Goal: Task Accomplishment & Management: Manage account settings

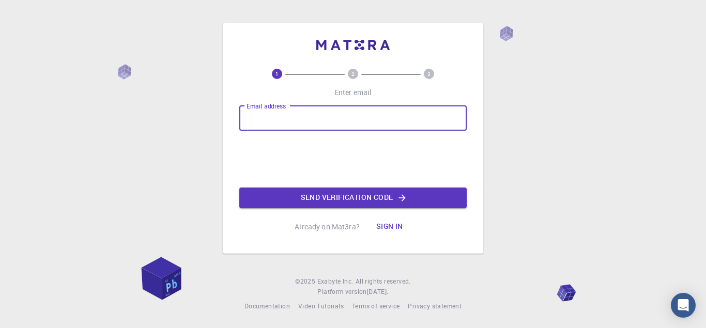
paste input "[EMAIL_ADDRESS][DOMAIN_NAME]"
type input "[EMAIL_ADDRESS][DOMAIN_NAME]"
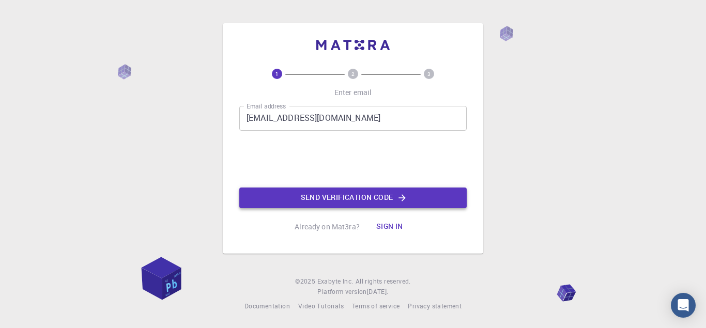
click at [352, 200] on button "Send verification code" at bounding box center [353, 198] width 228 height 21
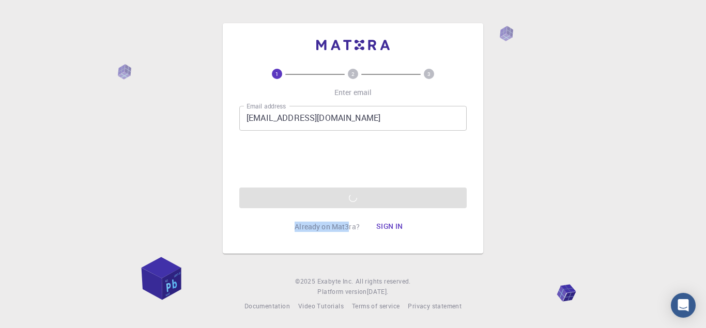
drag, startPoint x: 316, startPoint y: 184, endPoint x: 350, endPoint y: 235, distance: 61.2
click at [350, 235] on div "1 2 3 Enter email Email address [EMAIL_ADDRESS][DOMAIN_NAME] Email address 0cAF…" at bounding box center [353, 153] width 228 height 169
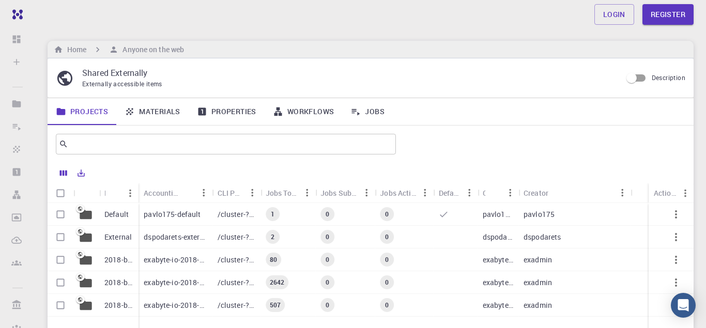
click at [231, 220] on div "/cluster-???-home/pavlo175/pavlo175-default" at bounding box center [237, 214] width 48 height 23
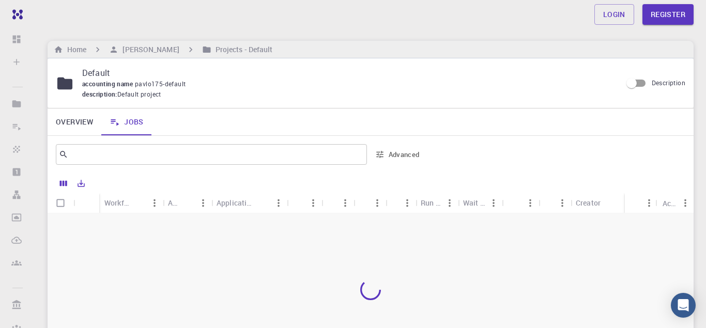
drag, startPoint x: 413, startPoint y: 179, endPoint x: 300, endPoint y: 253, distance: 135.1
click at [300, 193] on div at bounding box center [388, 184] width 596 height 18
click at [300, 253] on div at bounding box center [371, 291] width 646 height 154
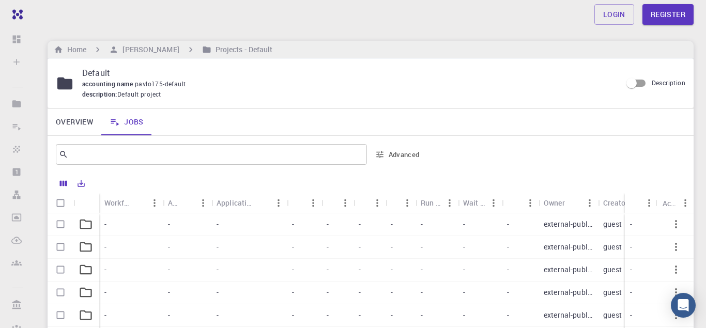
click at [402, 223] on div "-" at bounding box center [401, 225] width 30 height 23
